Goal: Use online tool/utility: Utilize a website feature to perform a specific function

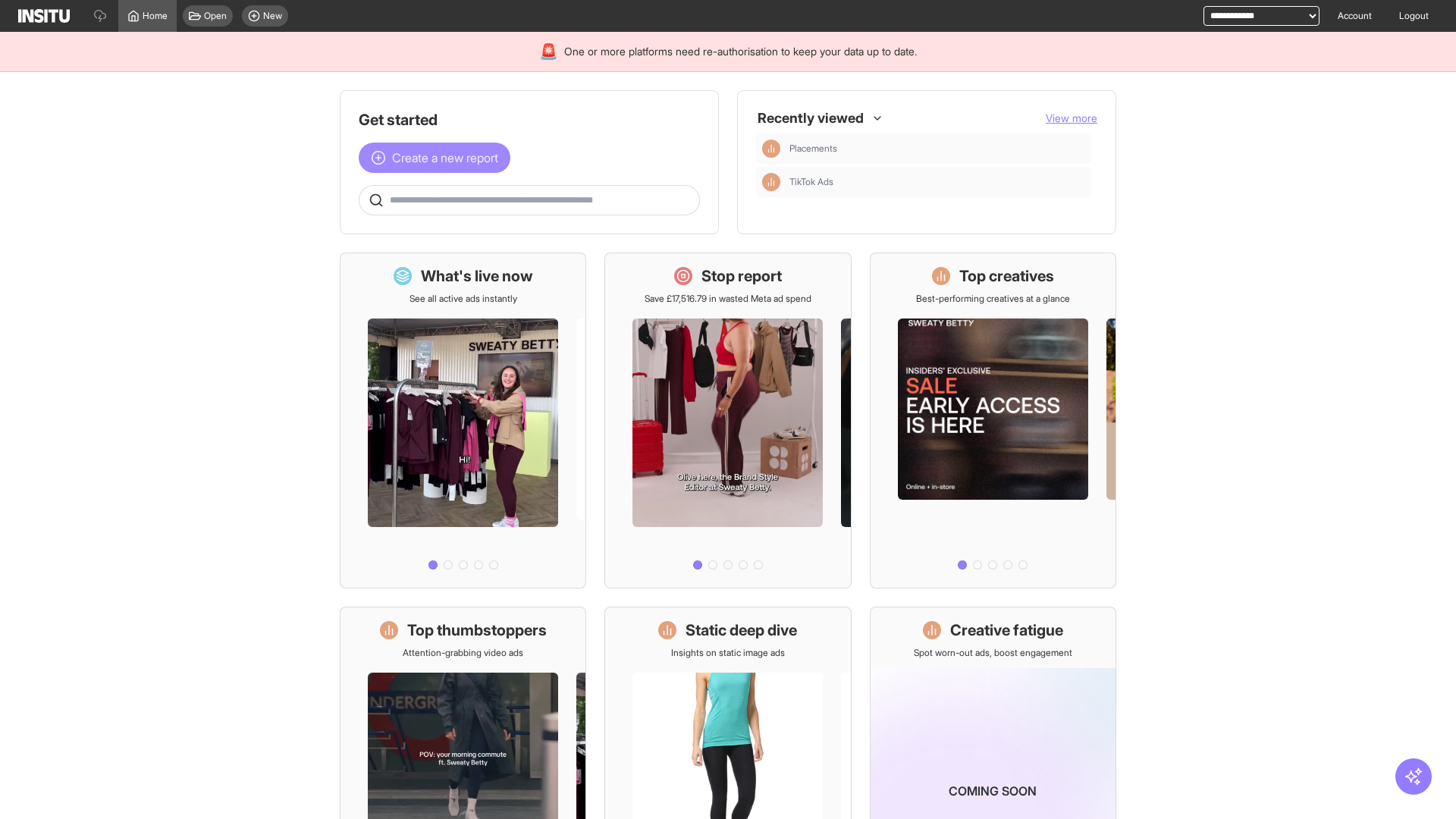
click at [438, 158] on span "Create a new report" at bounding box center [445, 158] width 106 height 18
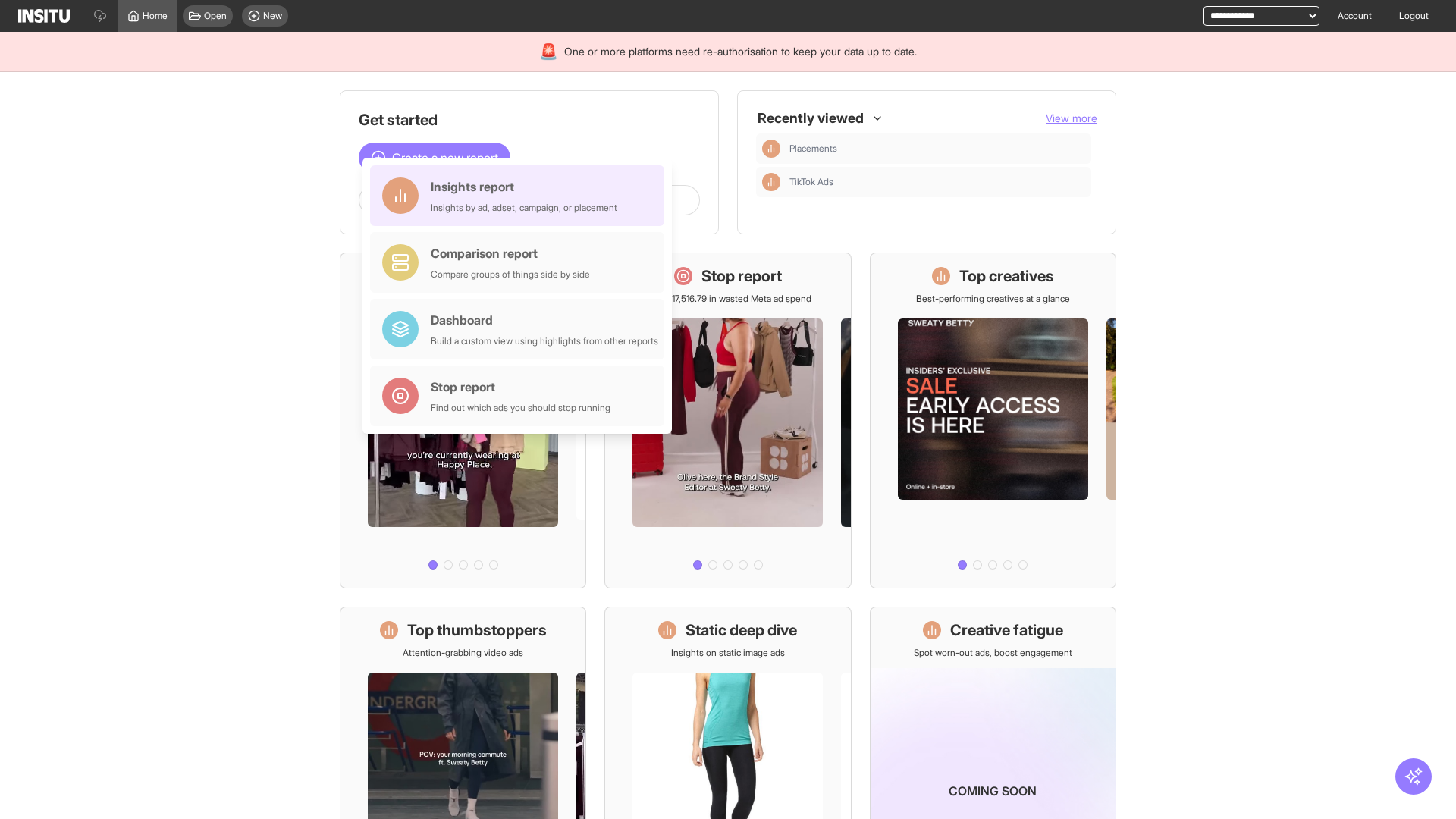
click at [521, 196] on div "Insights report Insights by ad, adset, campaign, or placement" at bounding box center [524, 196] width 187 height 37
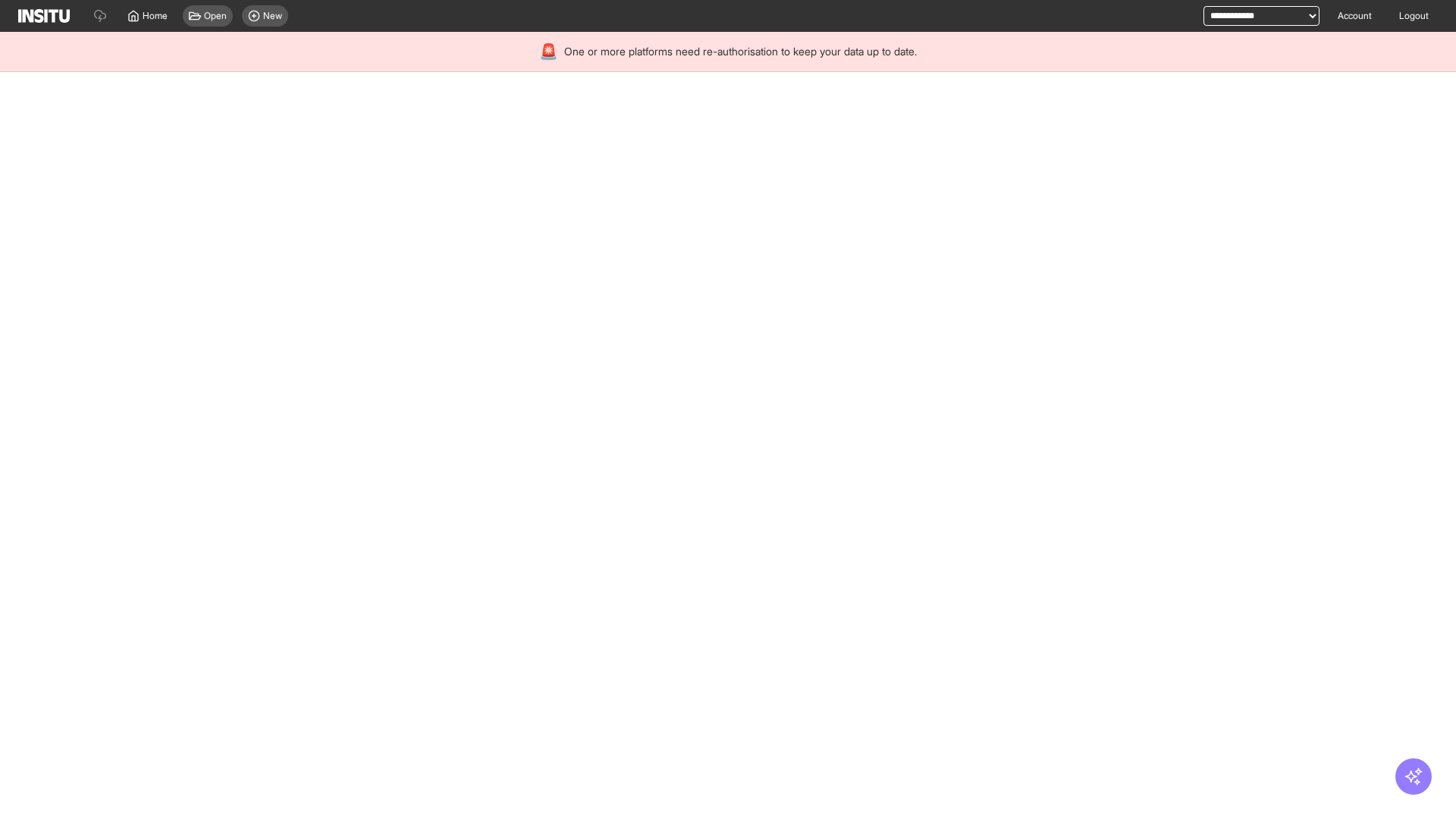
select select "**"
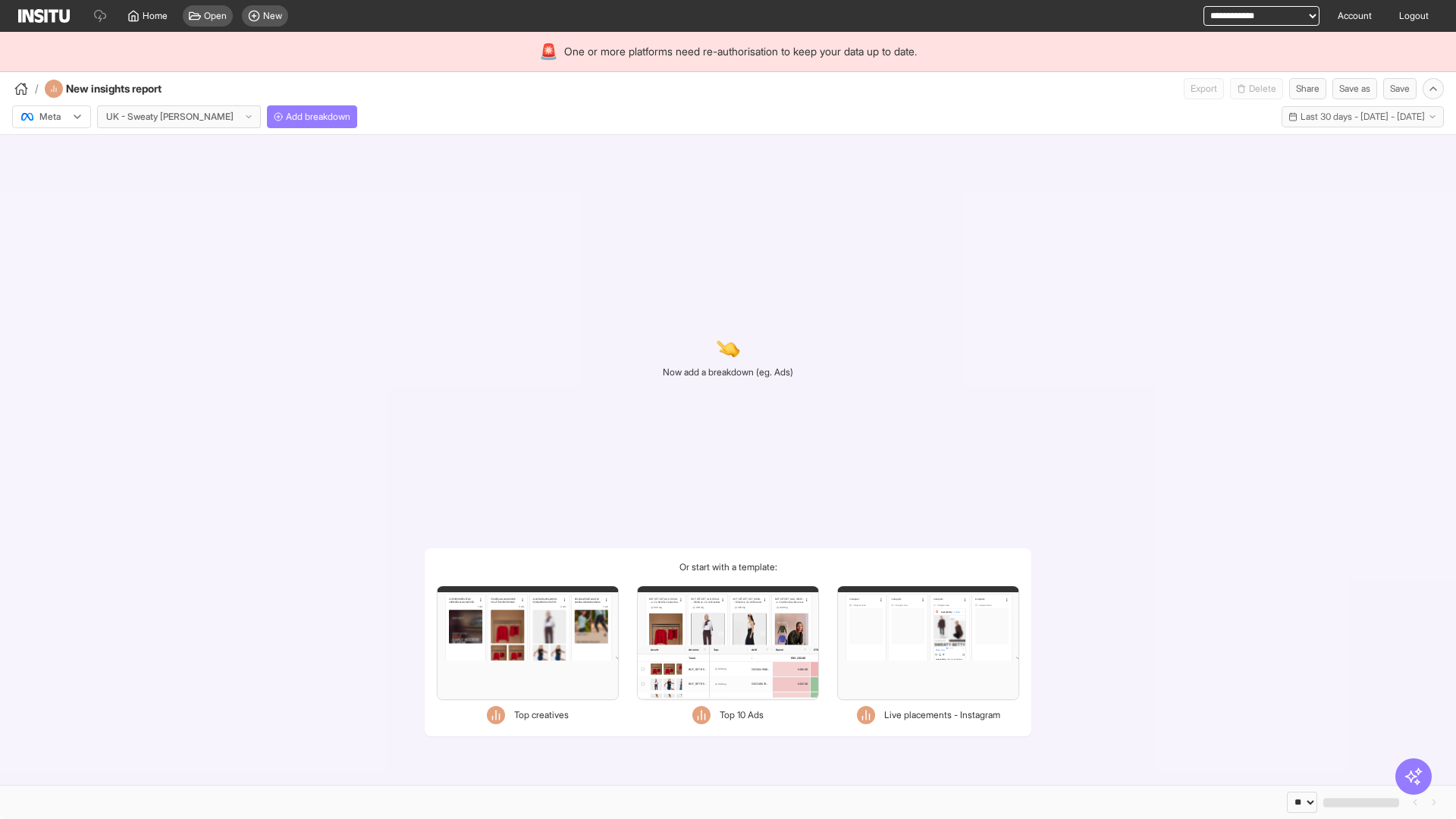
click at [51, 117] on div at bounding box center [41, 117] width 42 height 15
click at [51, 149] on span "Meta" at bounding box center [50, 149] width 21 height 13
click at [286, 117] on span "Add breakdown" at bounding box center [318, 116] width 65 height 12
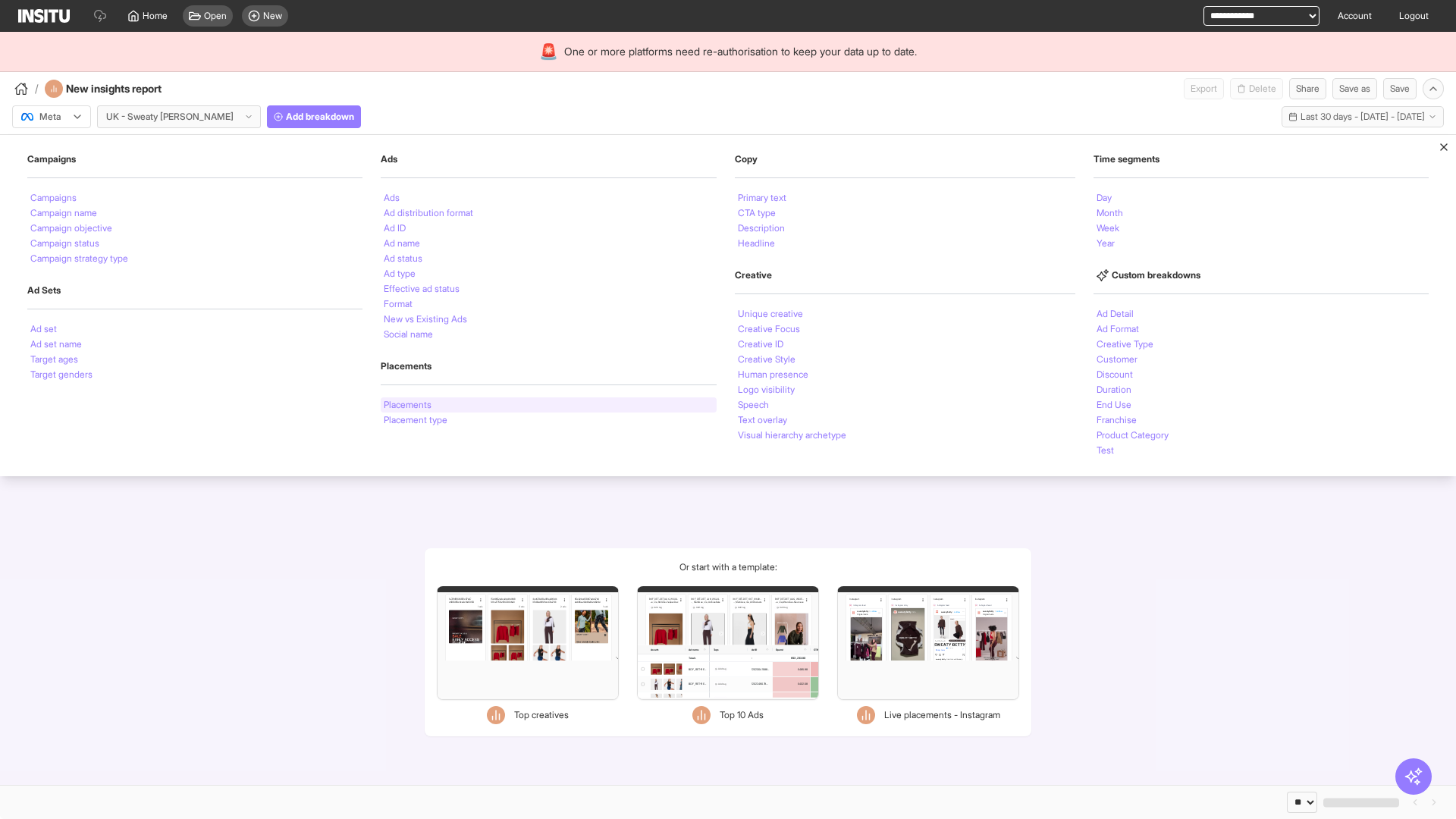
click at [408, 405] on li "Placements" at bounding box center [408, 404] width 48 height 9
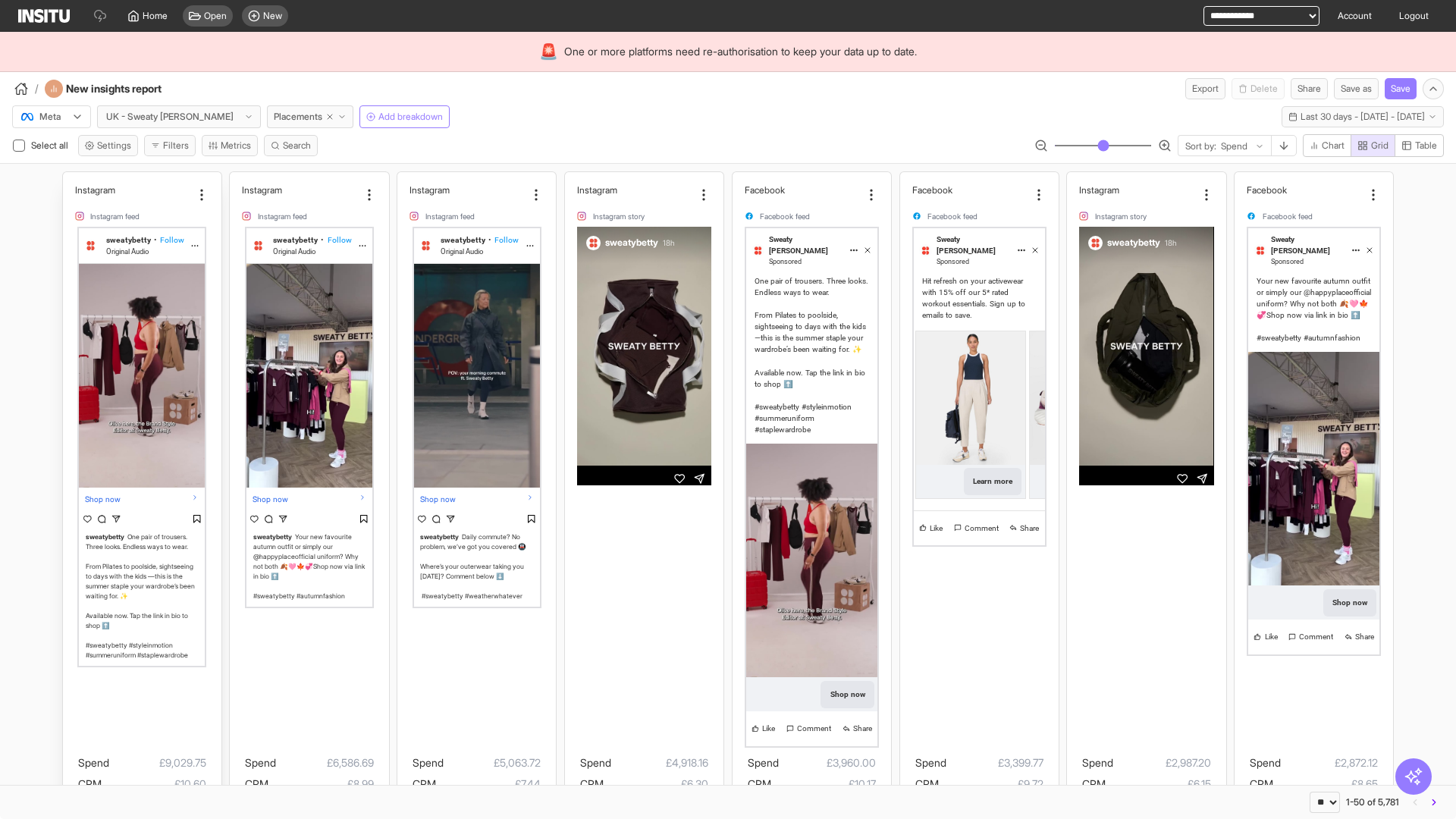
click at [70, 179] on div "Instagram Instagram feed sweatybetty • Follow Original Audio Shop now sweatybet…" at bounding box center [142, 537] width 159 height 730
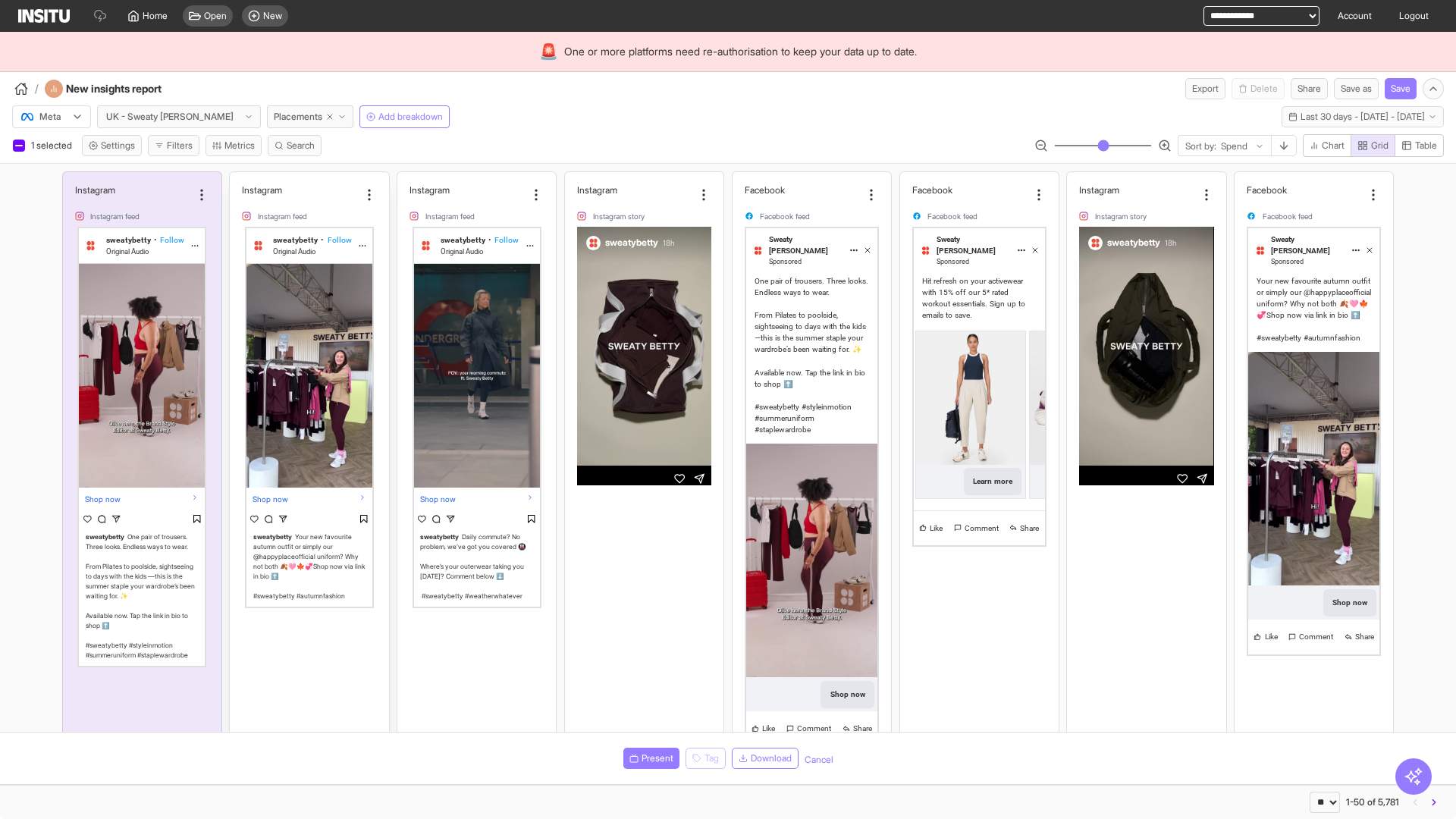
click at [237, 179] on div "Instagram Instagram feed sweatybetty • Follow Original Audio Shop now sweatybet…" at bounding box center [309, 537] width 159 height 730
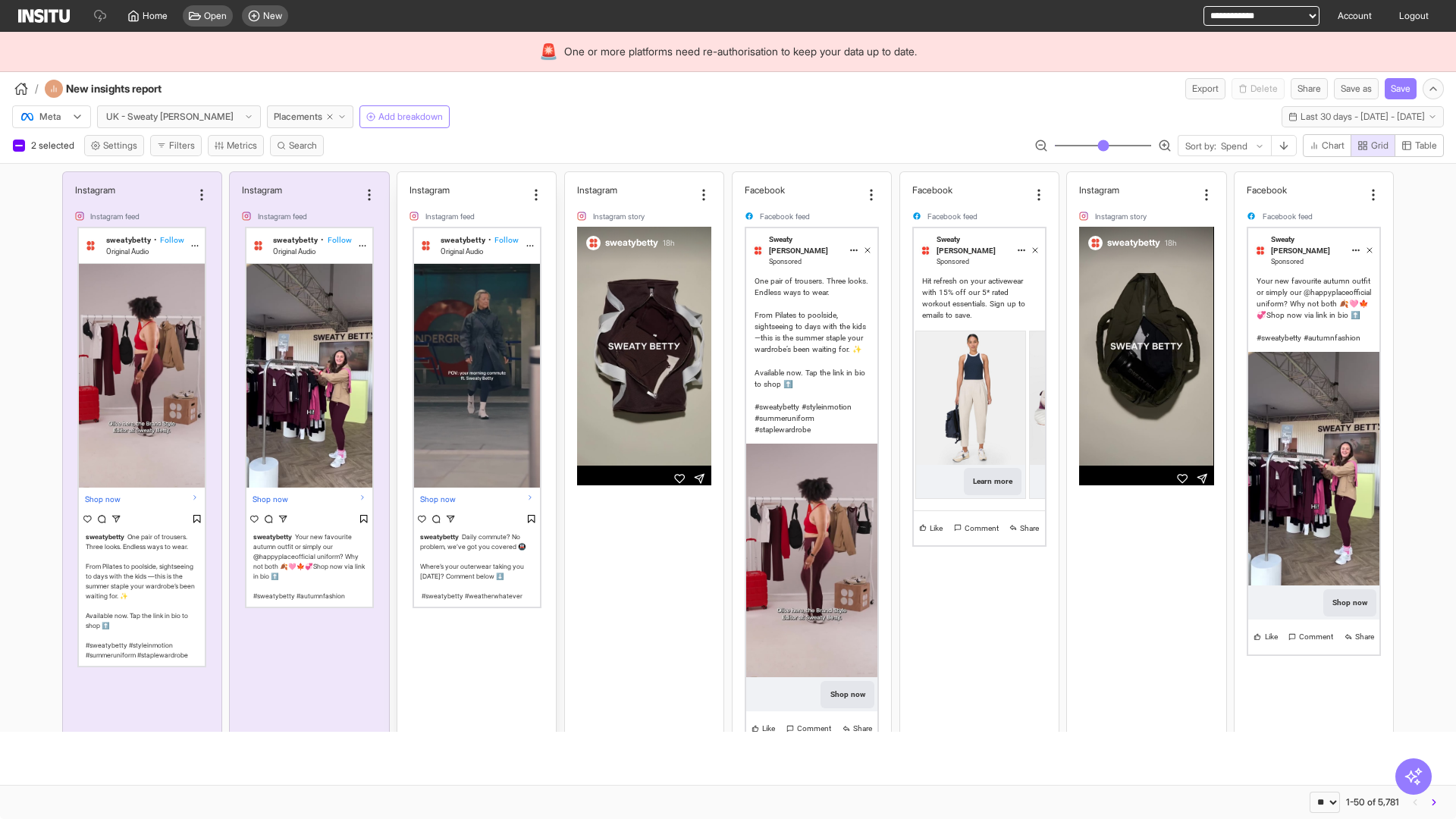
click at [405, 179] on div "Instagram Instagram feed sweatybetty • Follow Original Audio Shop now sweatybet…" at bounding box center [476, 537] width 159 height 730
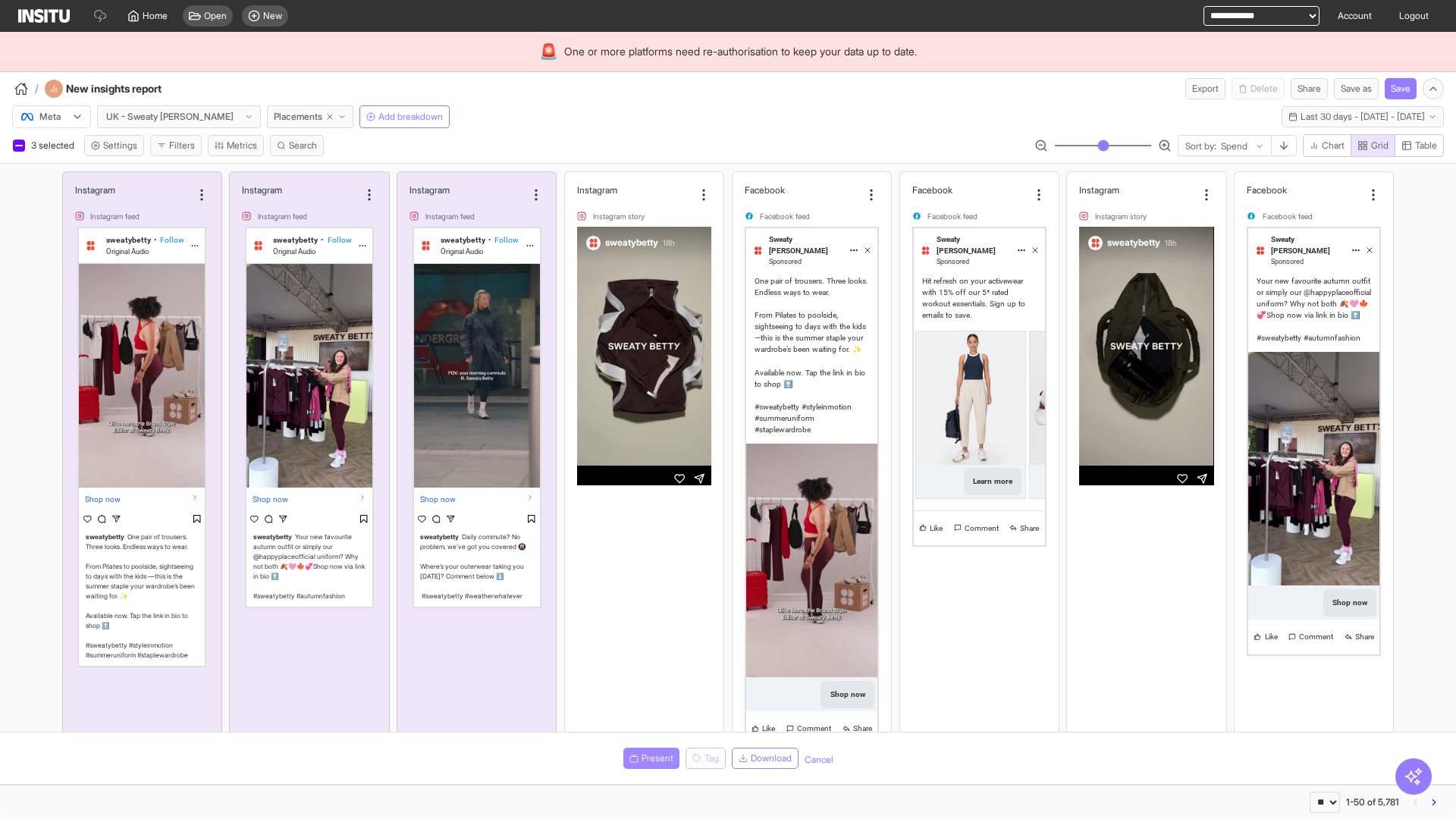
click at [648, 758] on span "Present" at bounding box center [657, 758] width 32 height 12
